Goal: Information Seeking & Learning: Find specific page/section

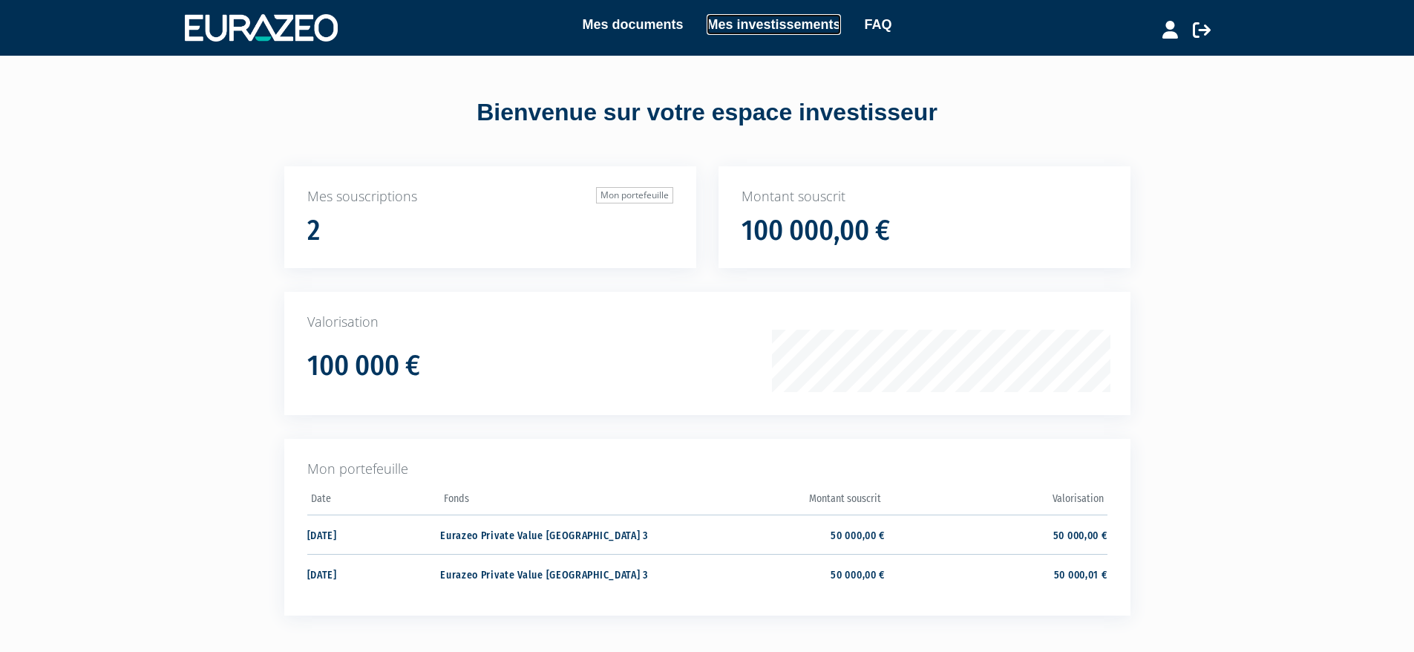
click at [743, 24] on link "Mes investissements" at bounding box center [774, 24] width 134 height 21
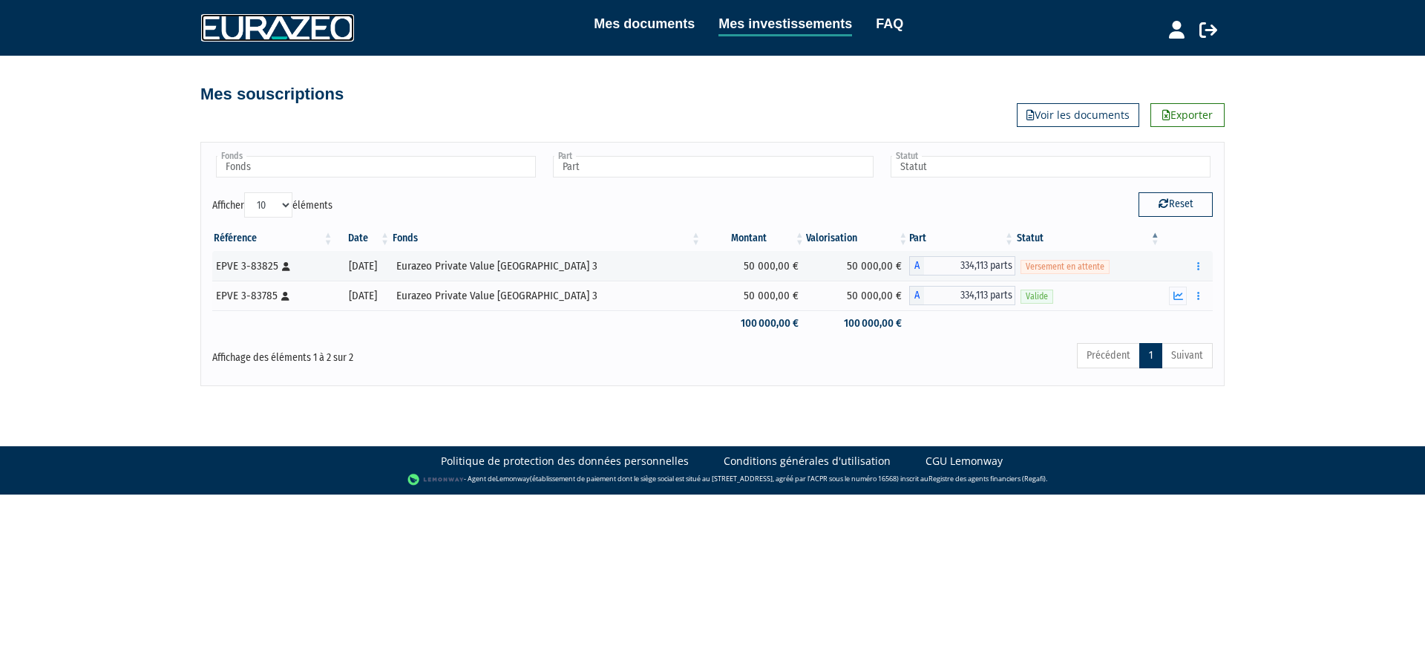
click at [292, 37] on img at bounding box center [277, 27] width 153 height 27
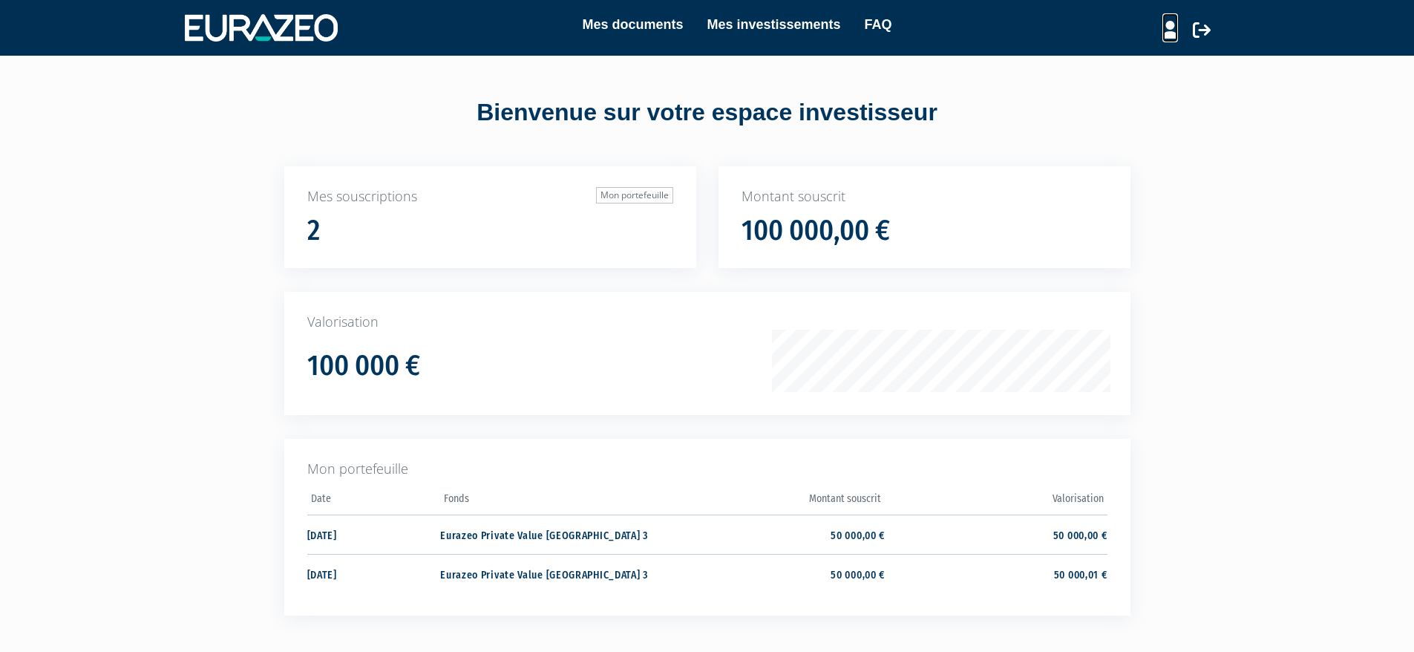
click at [1166, 33] on icon at bounding box center [1171, 30] width 16 height 18
click at [659, 31] on link "Mes documents" at bounding box center [632, 24] width 101 height 21
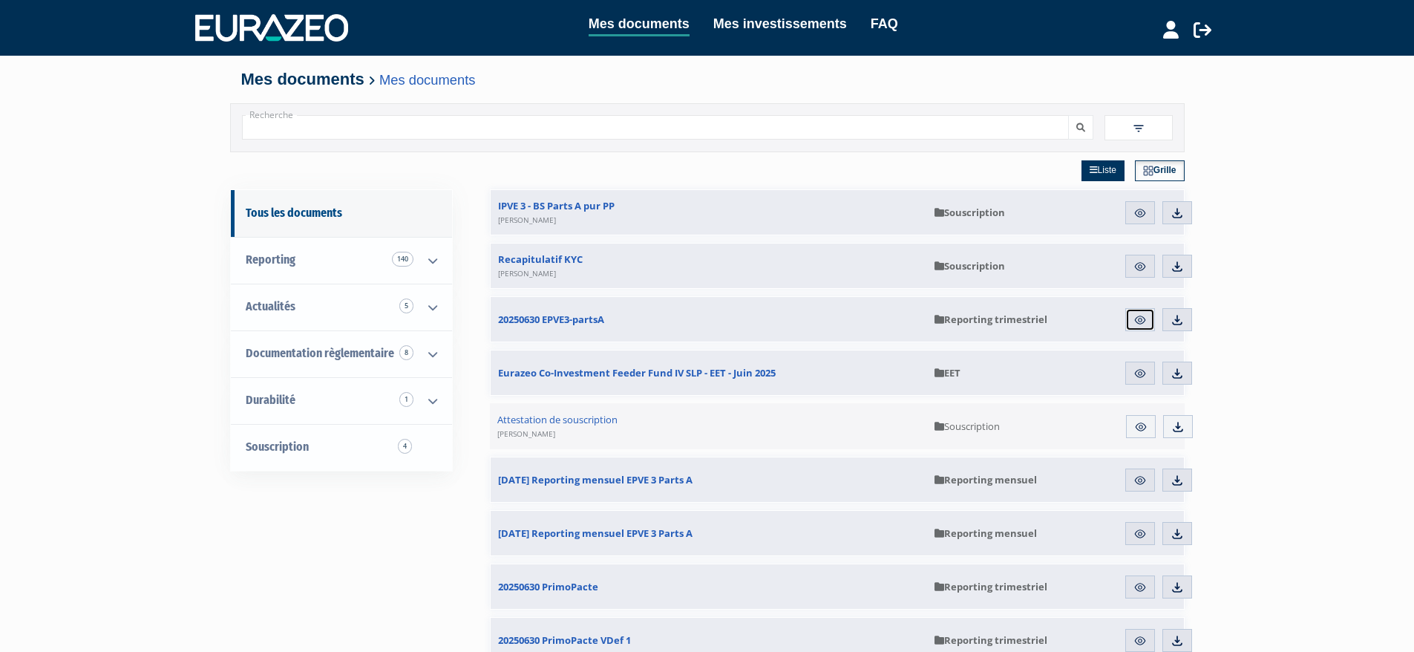
click at [1137, 325] on img at bounding box center [1140, 319] width 13 height 13
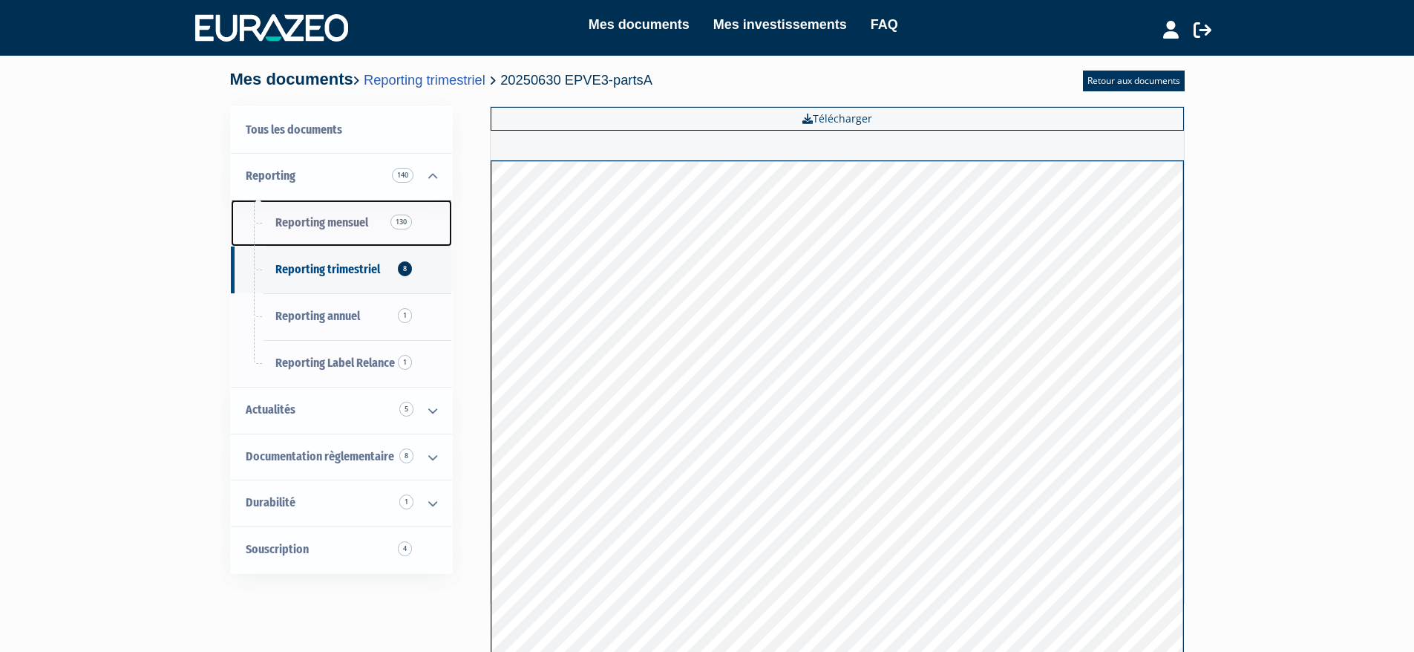
click at [329, 223] on span "Reporting mensuel 130" at bounding box center [321, 222] width 93 height 14
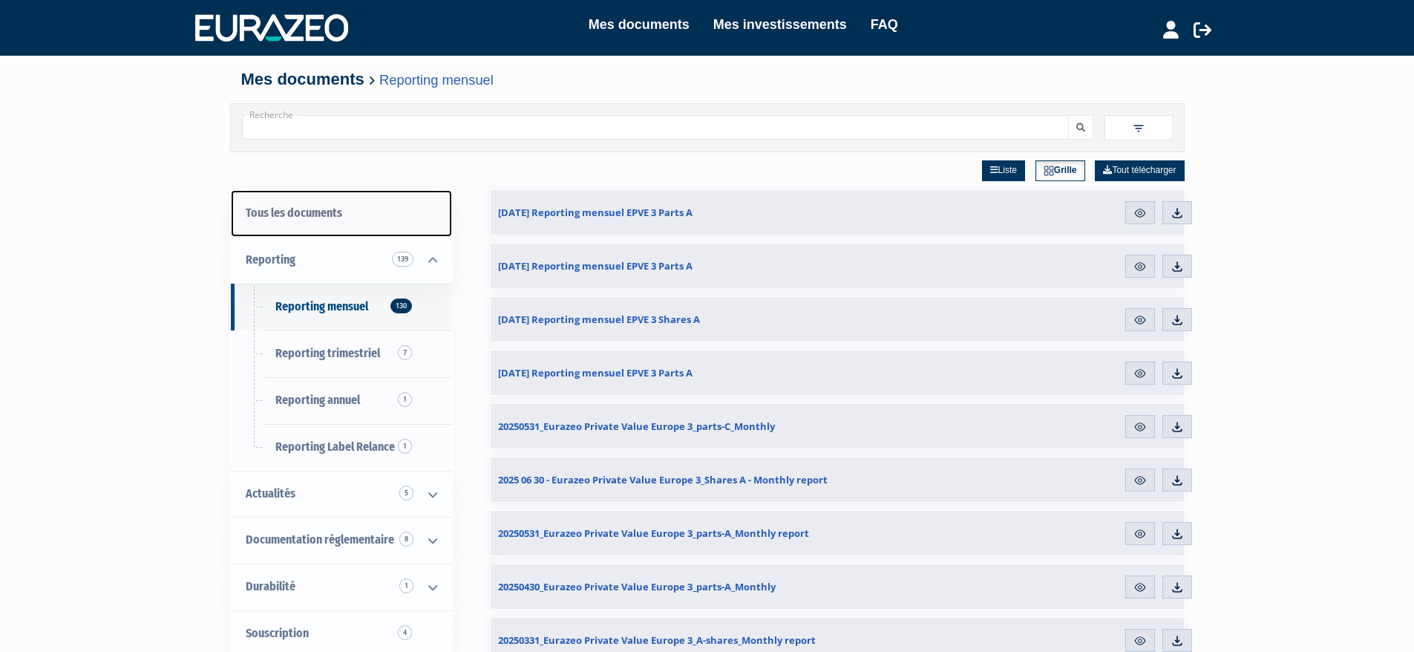
click at [306, 214] on link "Tous les documents" at bounding box center [341, 213] width 221 height 47
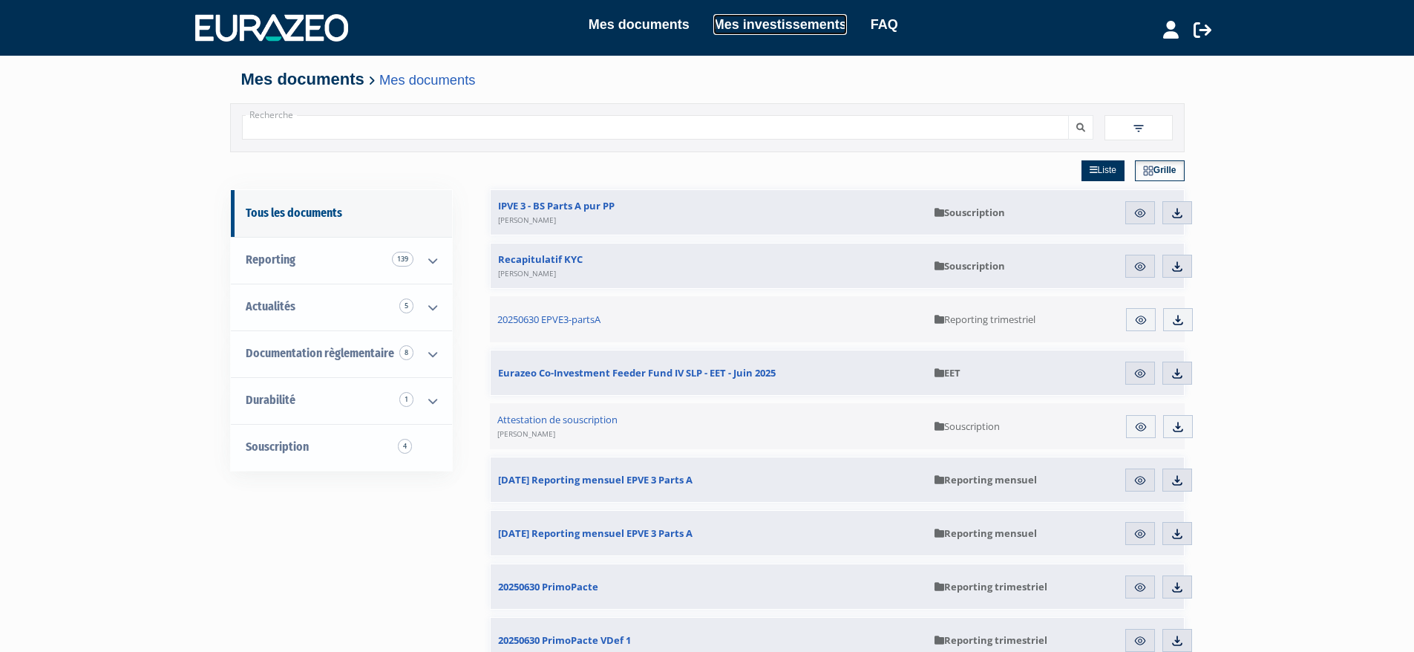
click at [756, 30] on link "Mes investissements" at bounding box center [780, 24] width 134 height 21
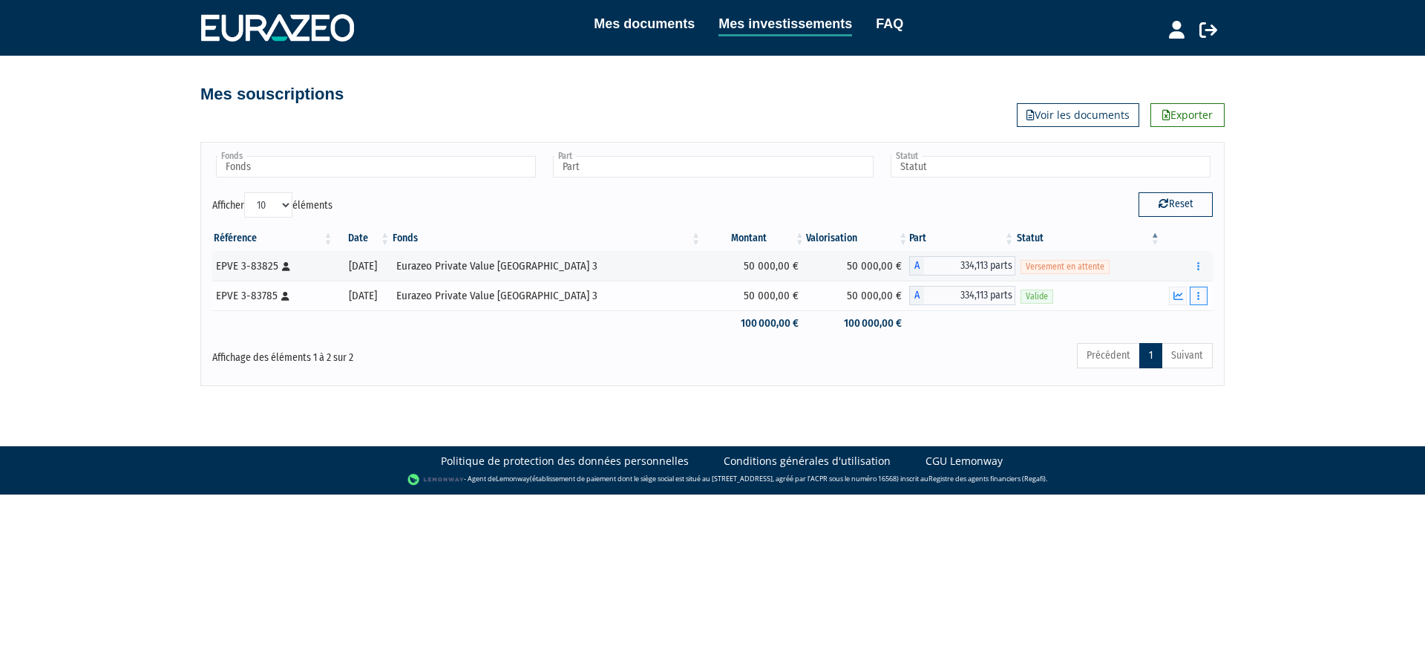
click at [1200, 299] on icon "button" at bounding box center [1198, 296] width 2 height 10
click at [1169, 319] on link "Documents" at bounding box center [1166, 322] width 74 height 24
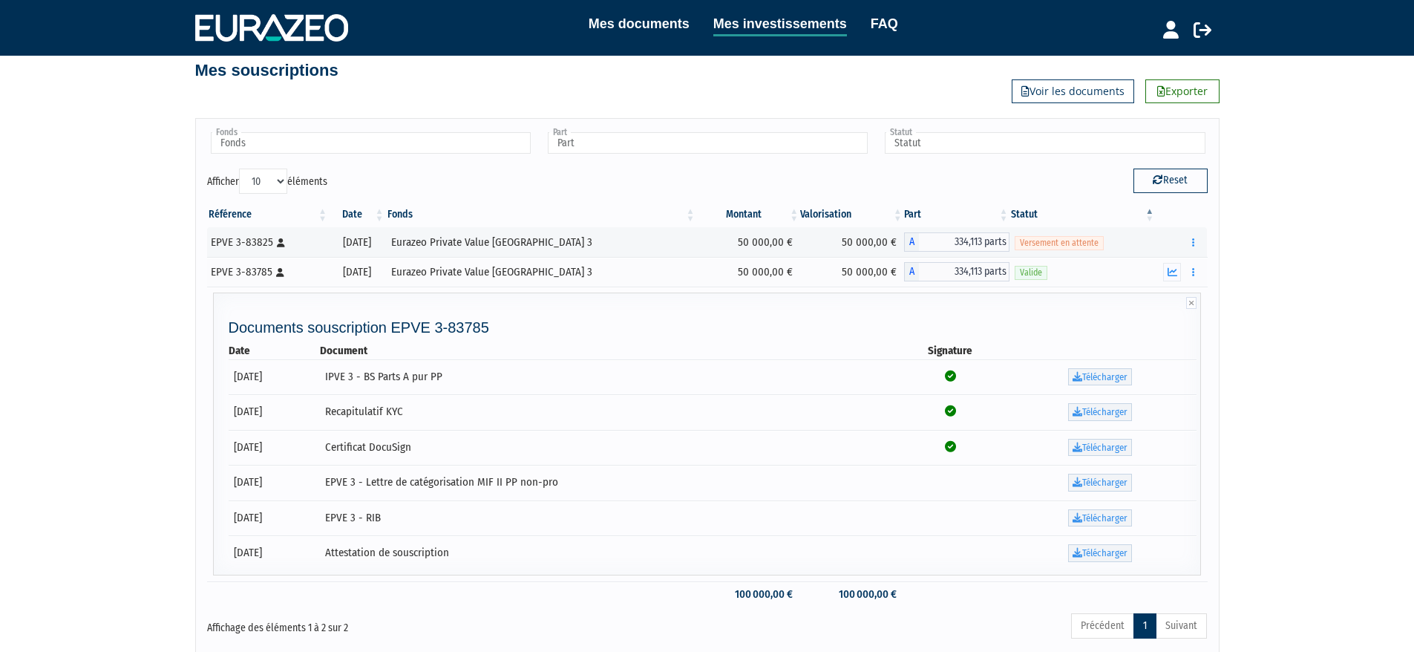
scroll to position [137, 0]
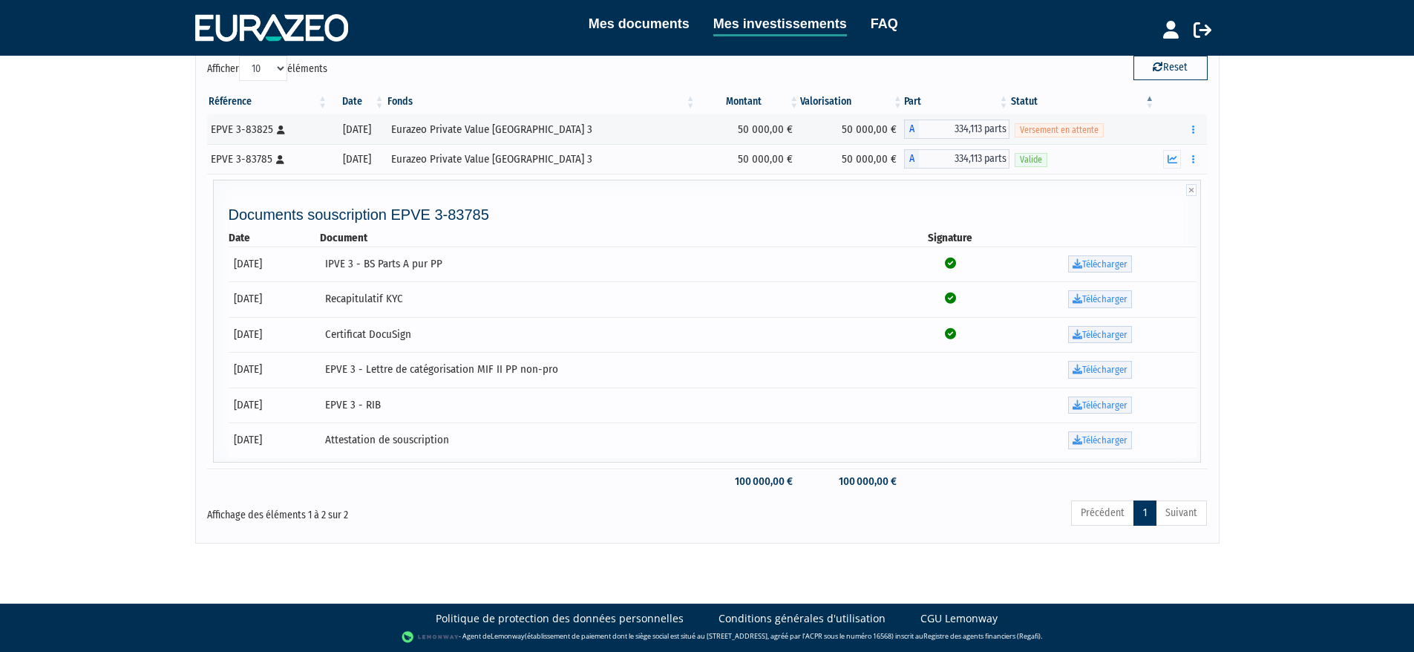
click at [1093, 298] on link "Télécharger" at bounding box center [1100, 299] width 64 height 18
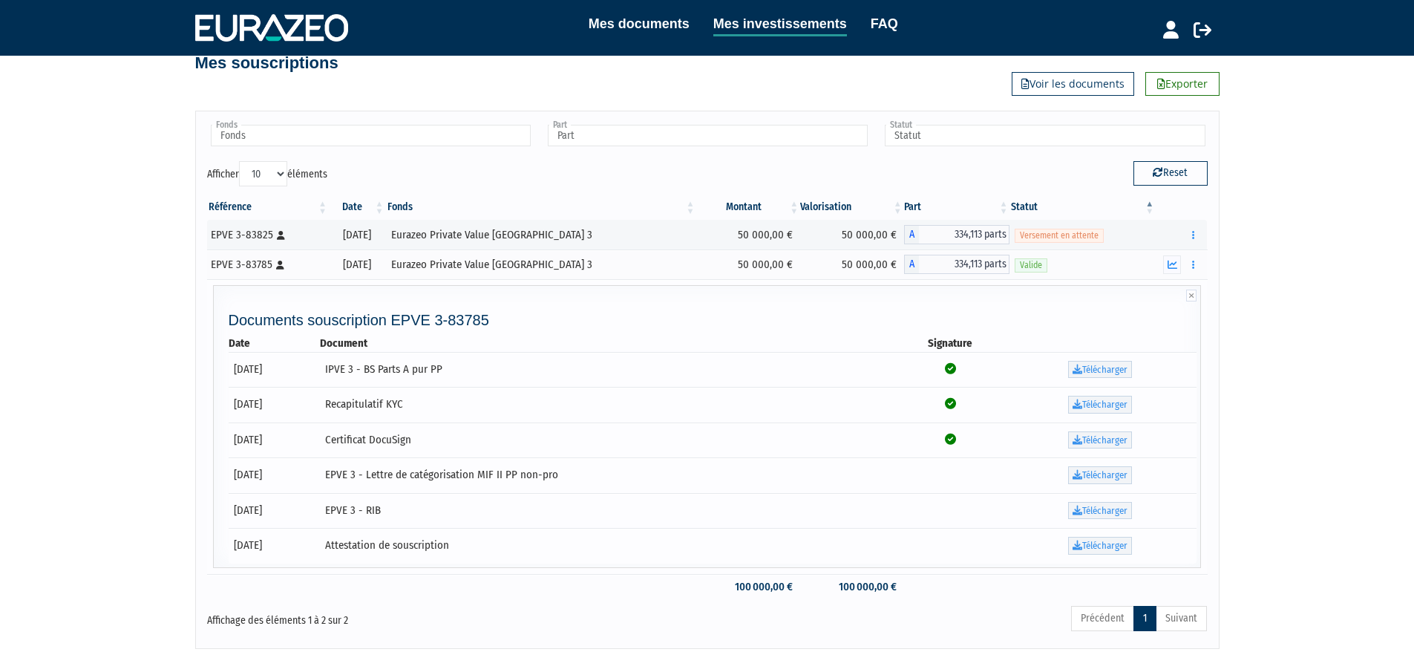
scroll to position [0, 0]
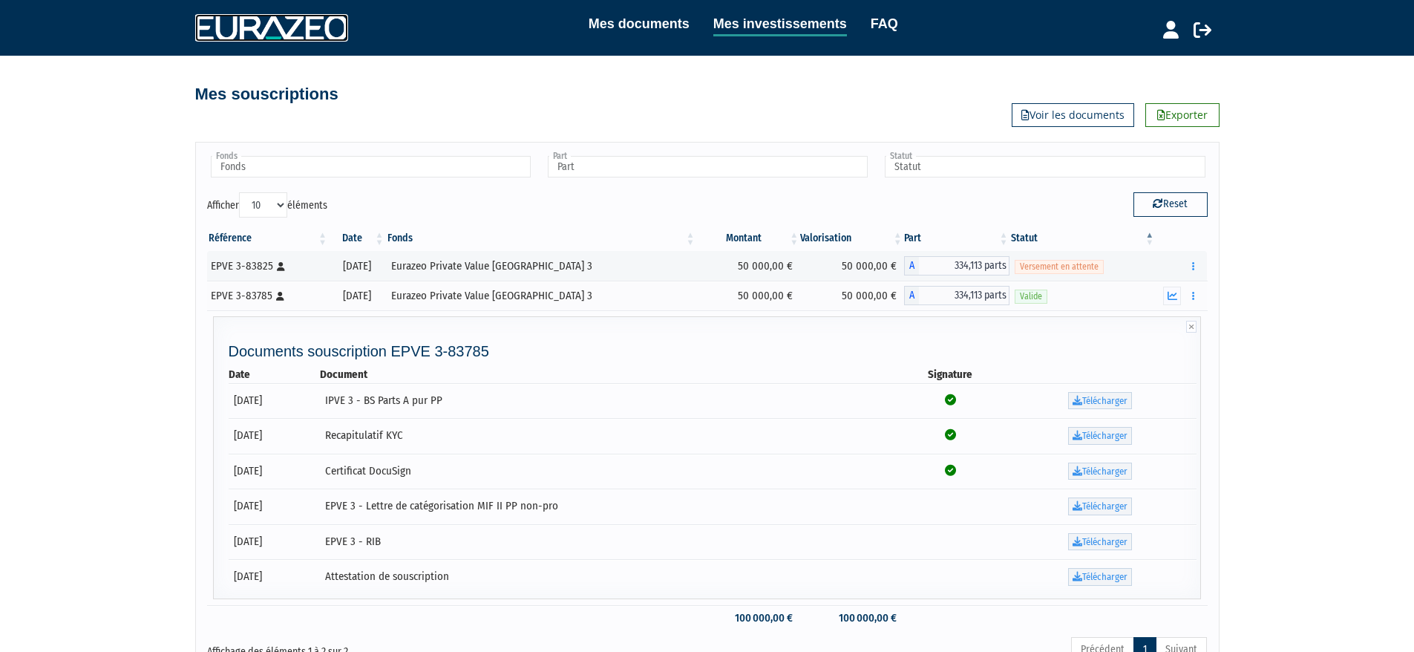
click at [271, 33] on img at bounding box center [271, 27] width 153 height 27
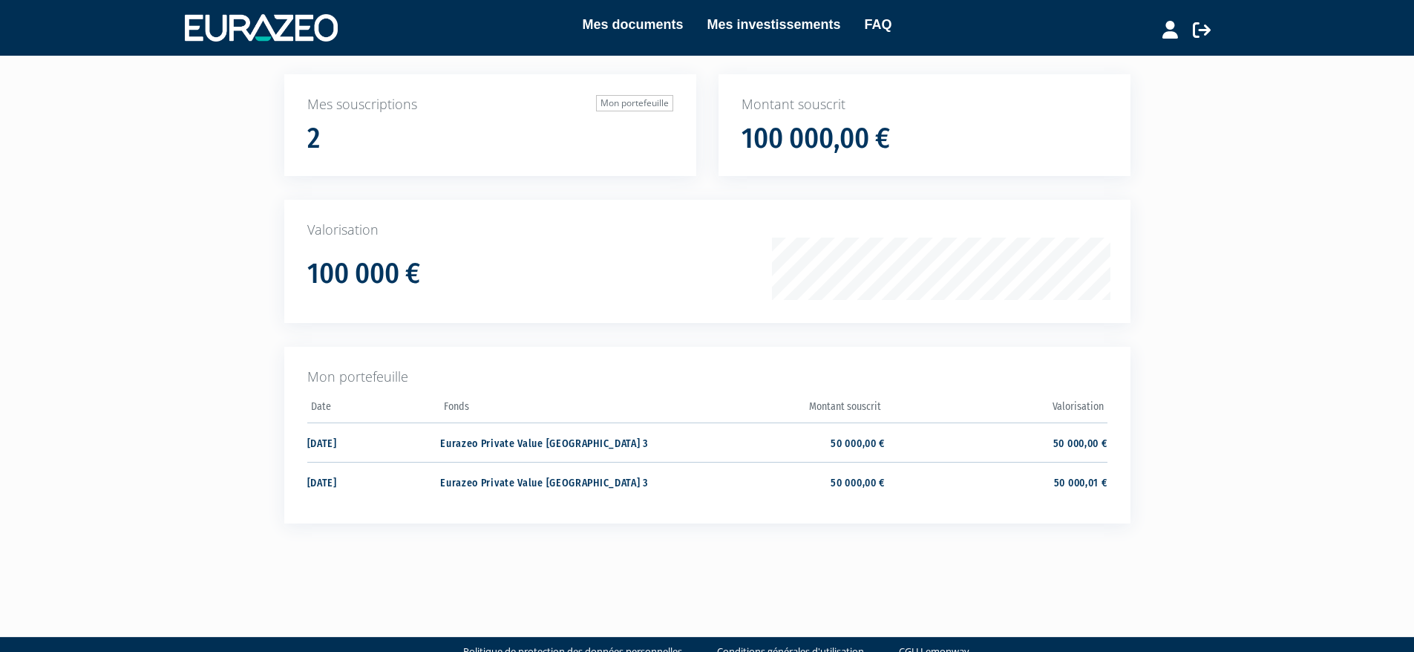
scroll to position [124, 0]
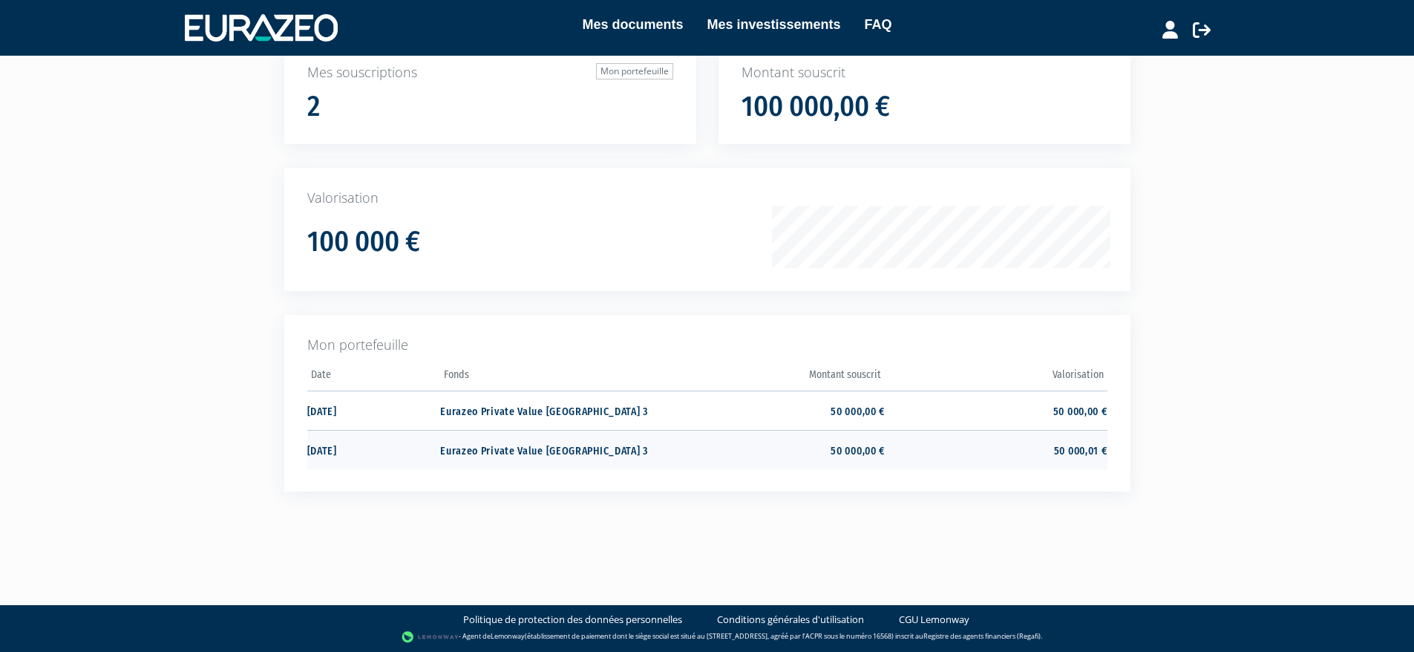
click at [483, 450] on td "Eurazeo Private Value [GEOGRAPHIC_DATA] 3" at bounding box center [551, 449] width 222 height 39
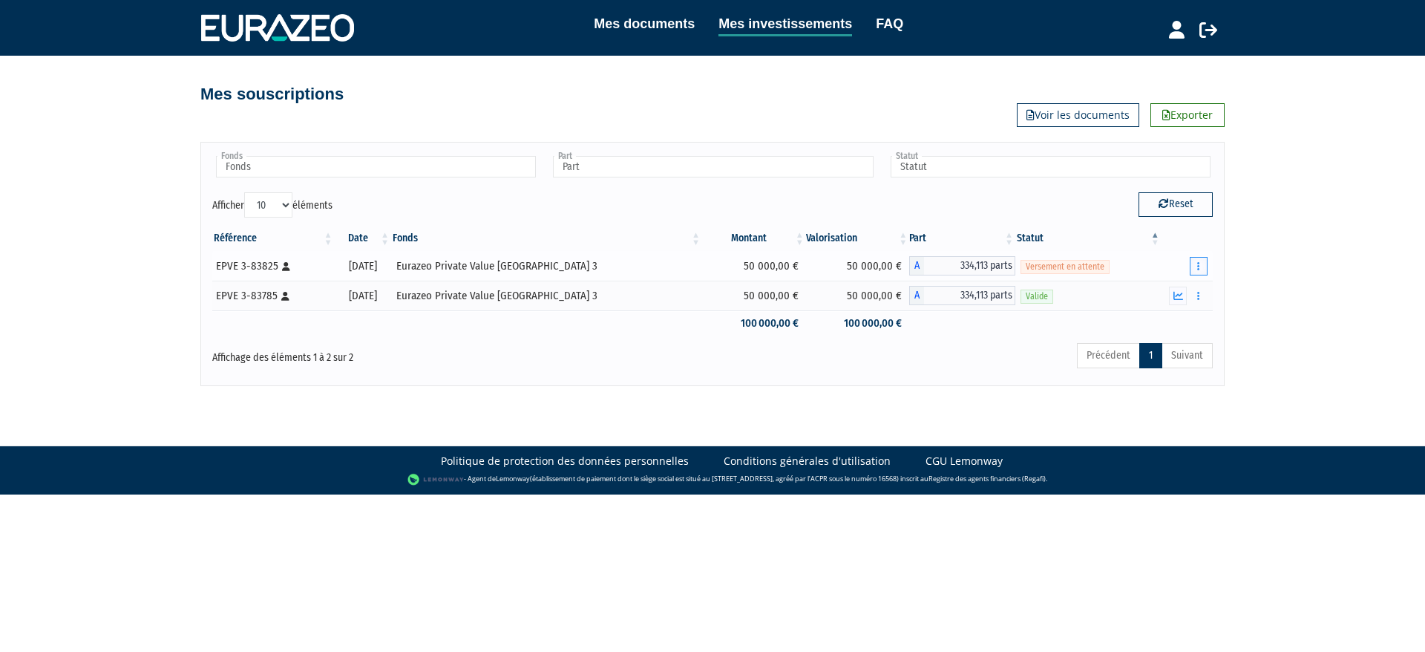
click at [1200, 269] on button "button" at bounding box center [1199, 266] width 18 height 19
click at [1275, 287] on div "Mes documents Mes investissements FAQ Déconnexion Mes documents Mes investissem…" at bounding box center [712, 193] width 1425 height 386
click at [1058, 117] on link "Voir les documents" at bounding box center [1078, 115] width 122 height 24
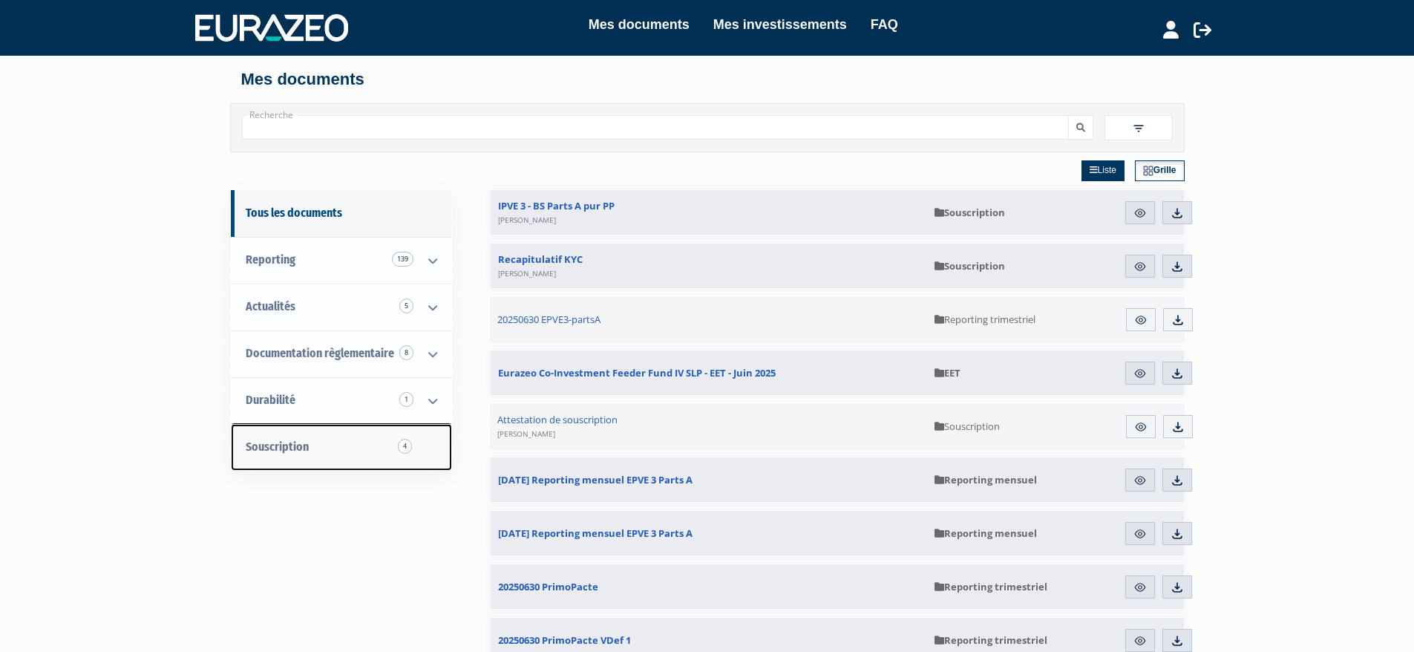
click at [285, 449] on span "Souscription 4" at bounding box center [277, 446] width 63 height 14
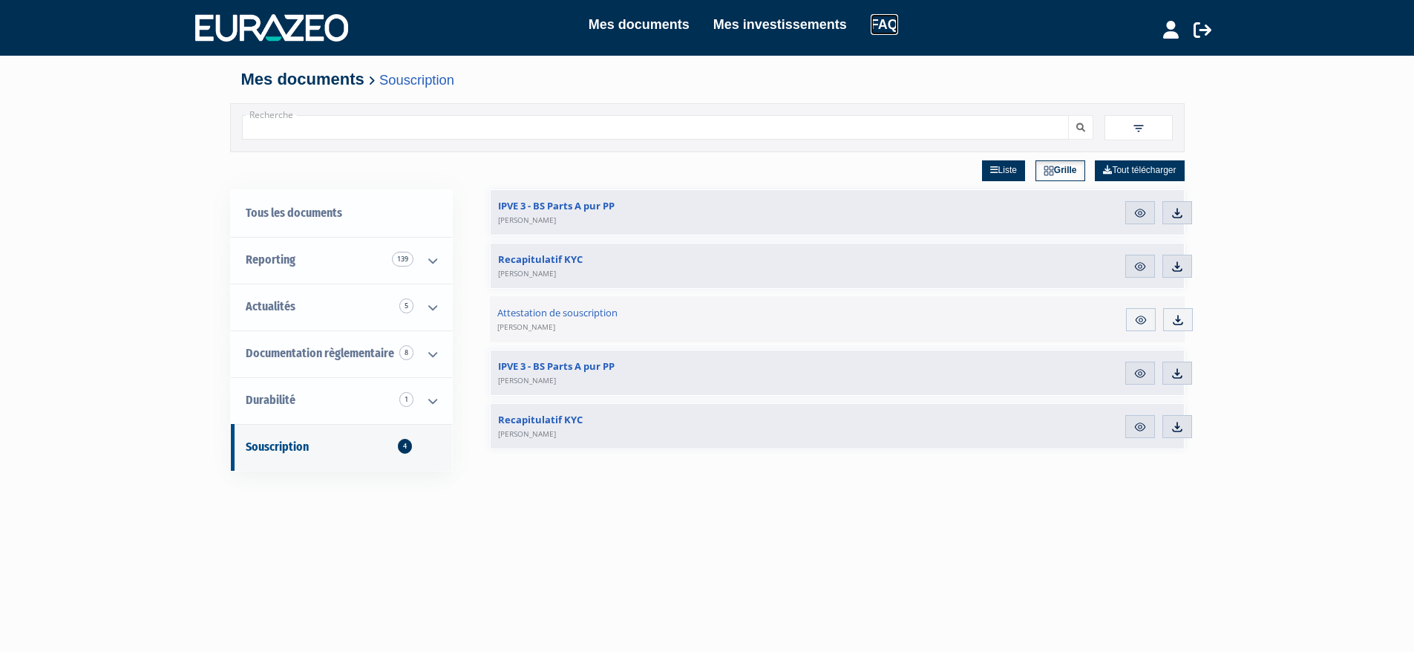
click at [883, 28] on link "FAQ" at bounding box center [884, 24] width 27 height 21
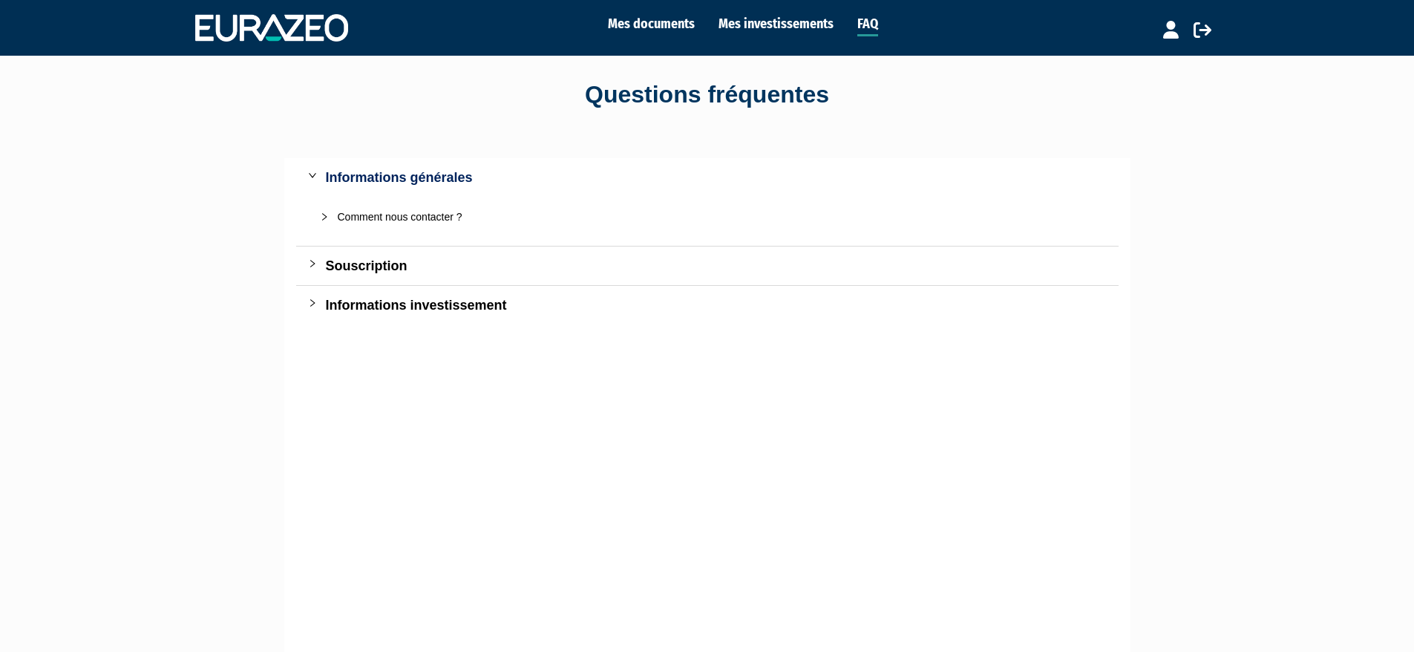
click at [324, 215] on icon "collapsed" at bounding box center [324, 216] width 9 height 9
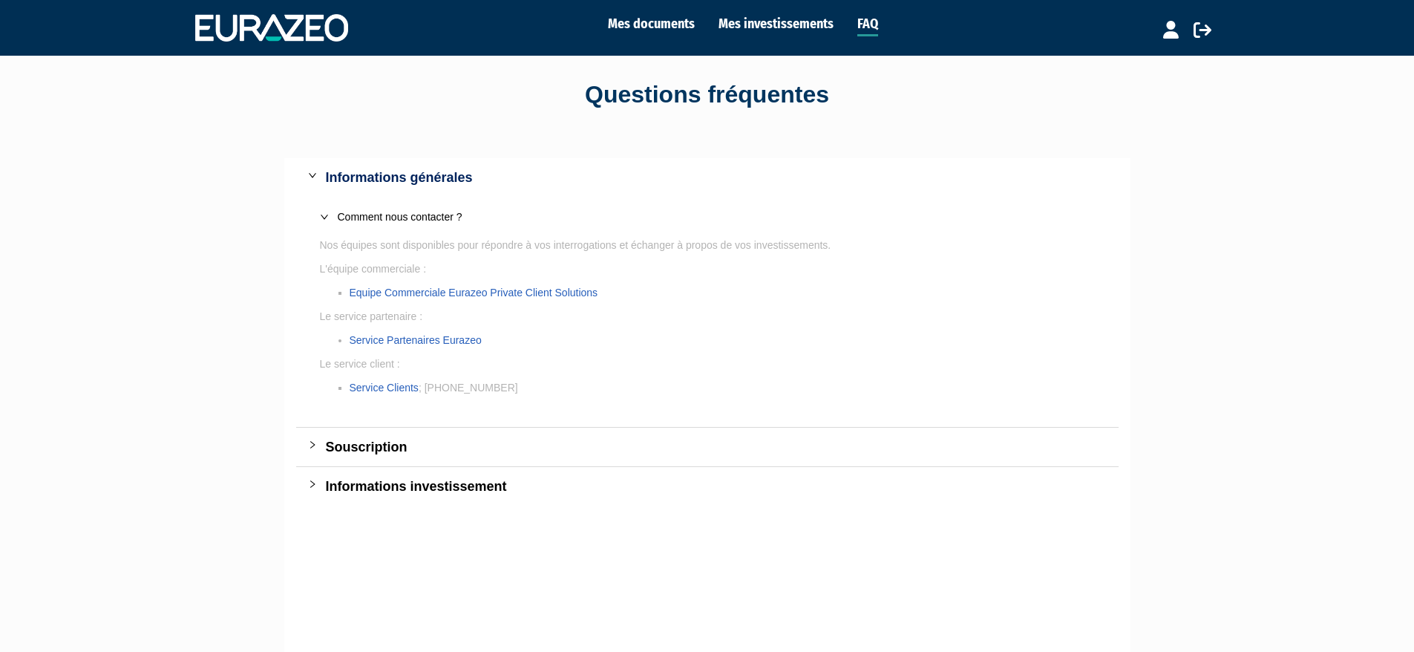
click at [324, 215] on icon "expanded" at bounding box center [324, 216] width 9 height 9
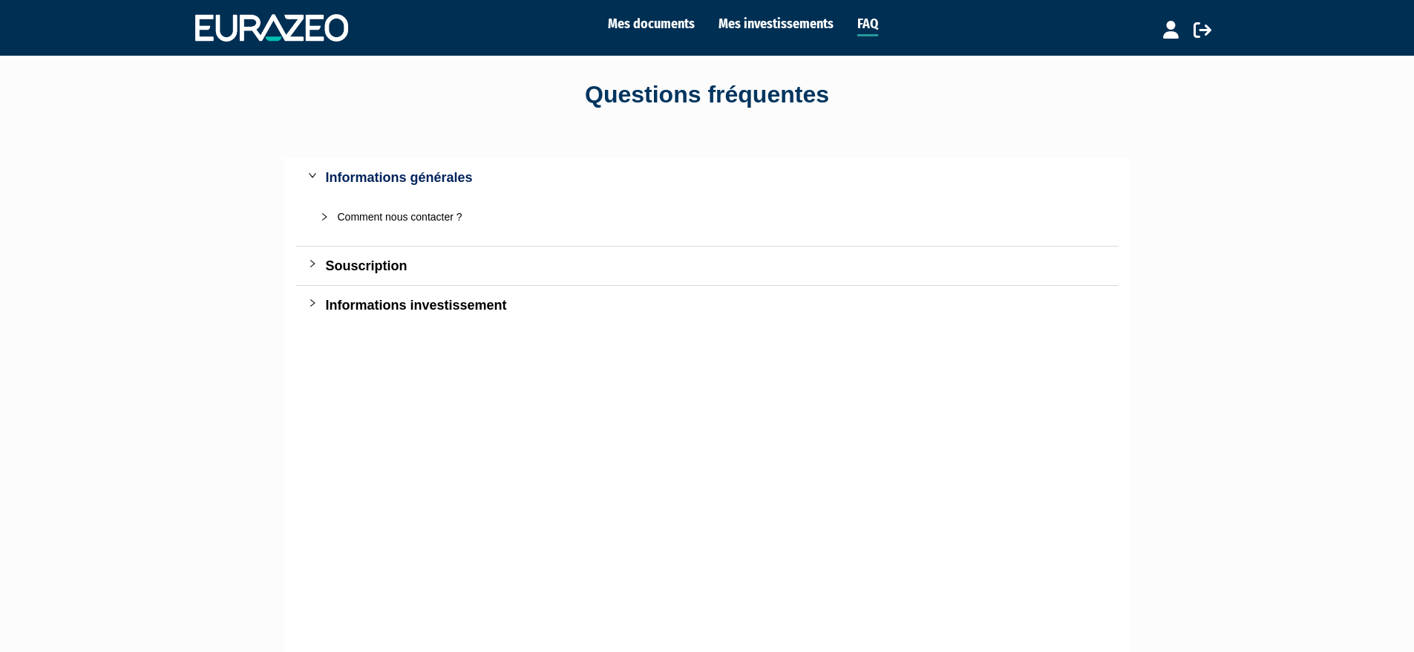
click at [313, 264] on icon "collapsed" at bounding box center [312, 263] width 9 height 9
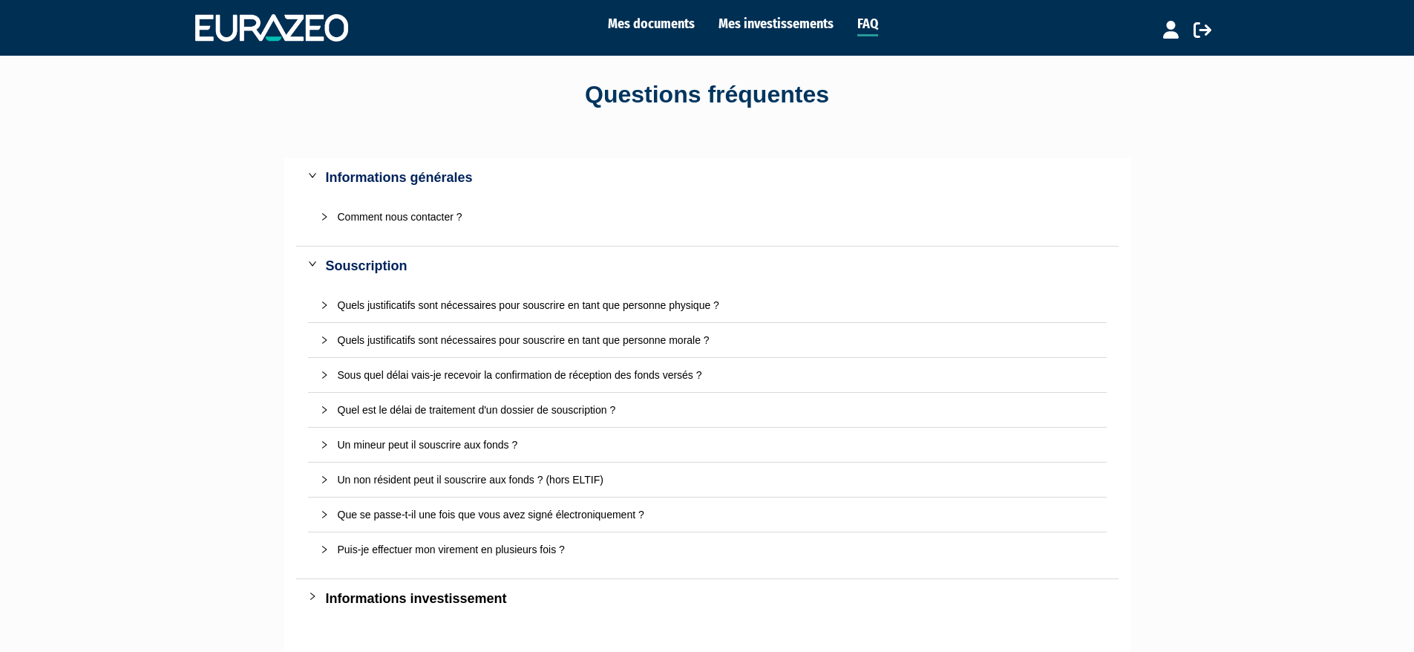
click at [313, 264] on icon "expanded" at bounding box center [312, 263] width 9 height 9
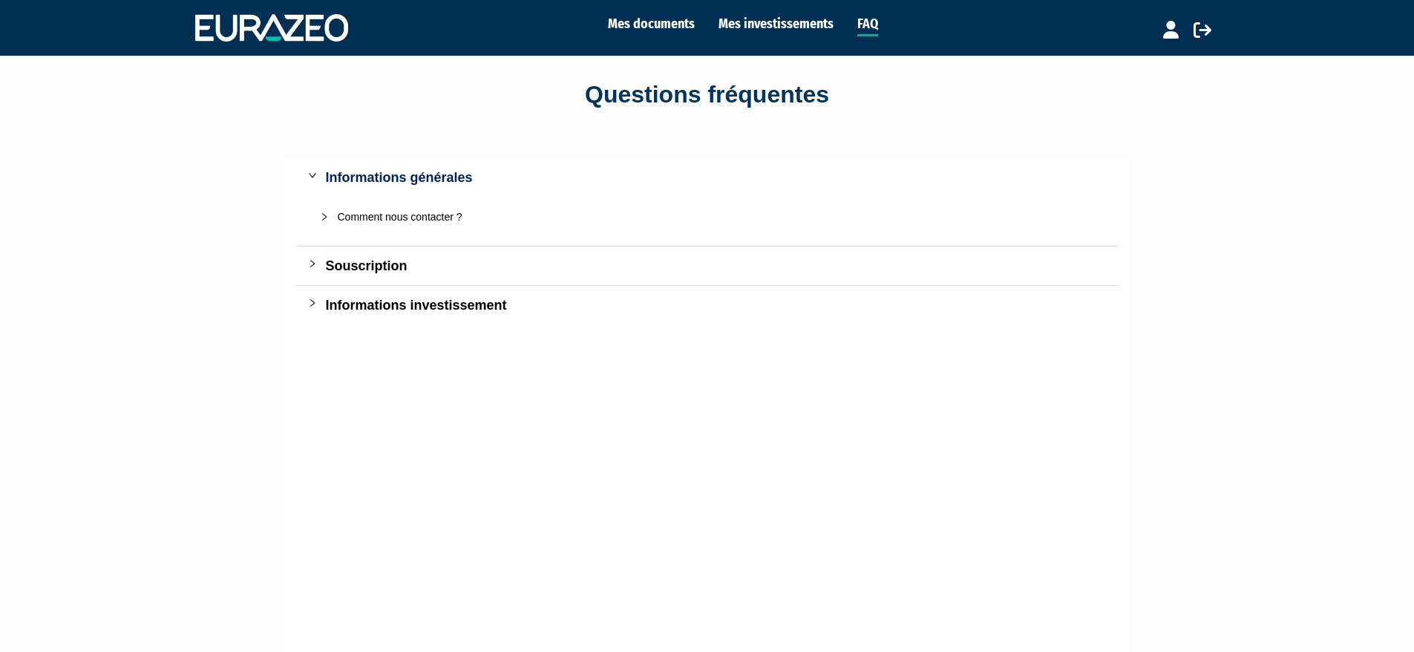
click at [310, 307] on icon "collapsed" at bounding box center [312, 302] width 4 height 7
click at [520, 347] on div "Vers qui me tourner pour recevoir le relevé de mes positions ?" at bounding box center [716, 345] width 757 height 16
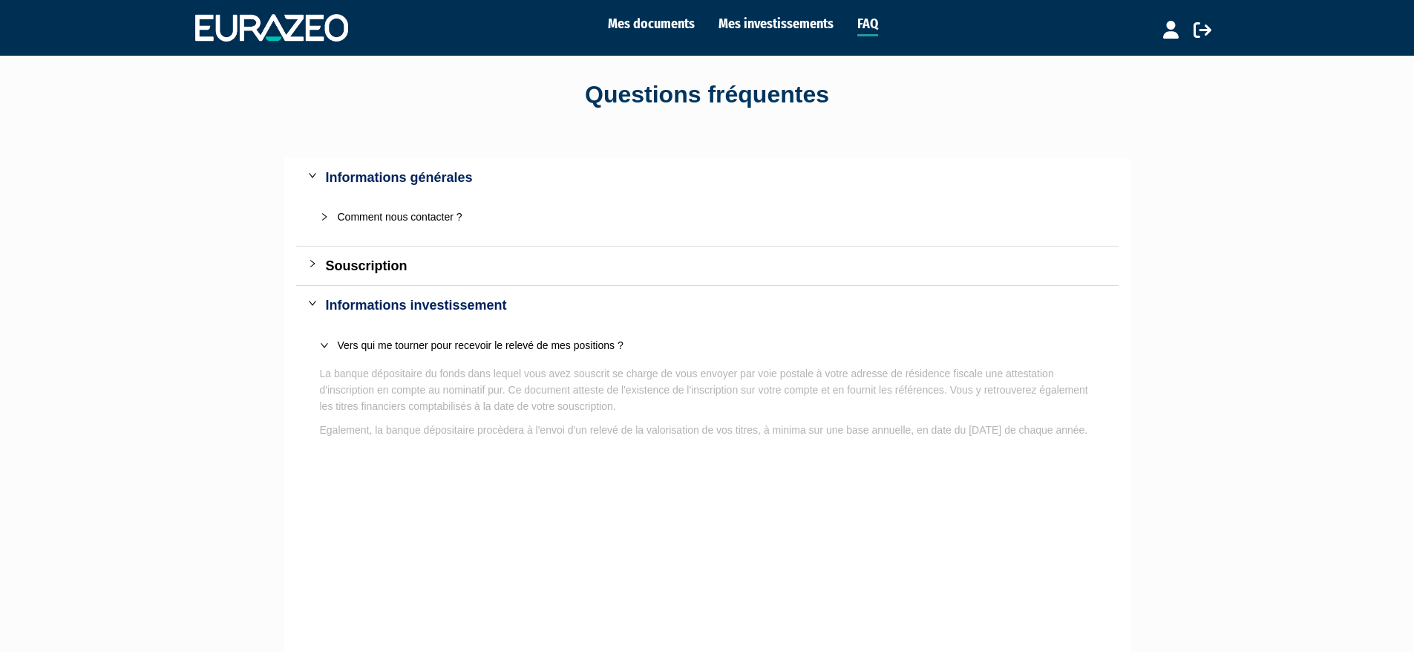
click at [324, 349] on icon "expanded" at bounding box center [324, 345] width 9 height 9
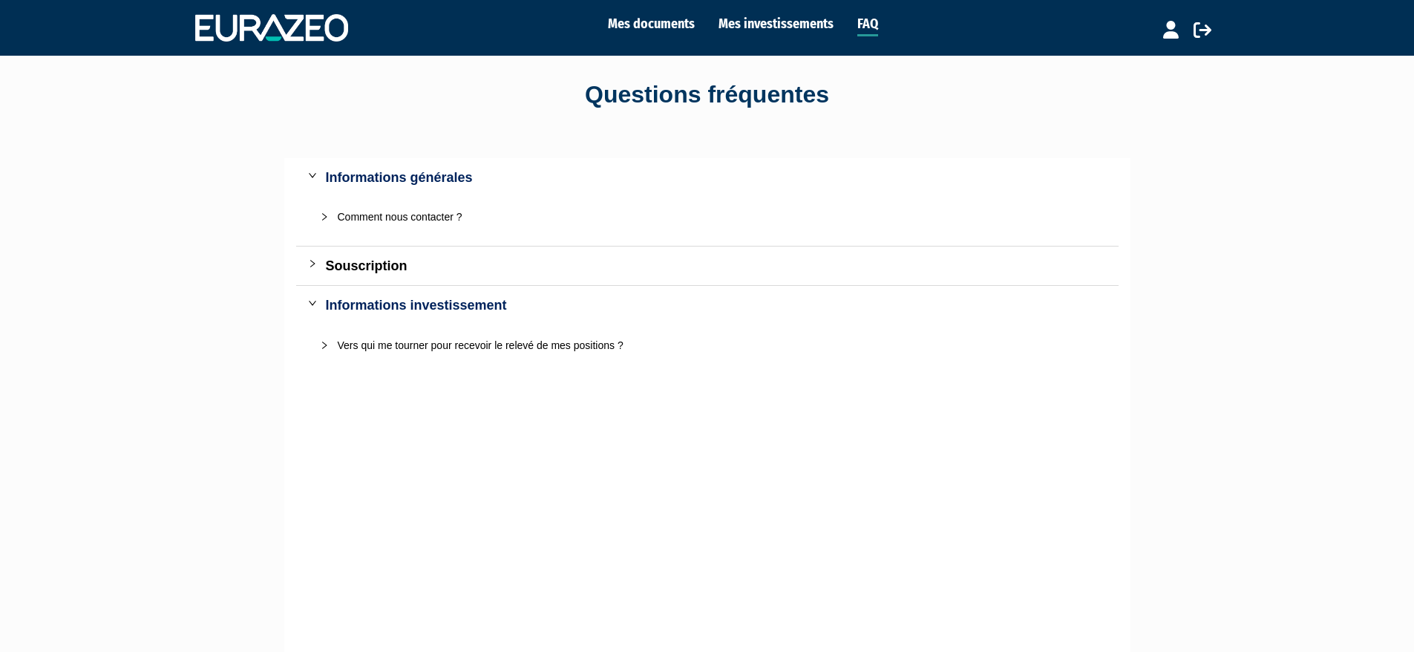
click at [310, 304] on icon "expanded" at bounding box center [312, 302] width 9 height 9
